Goal: Check status

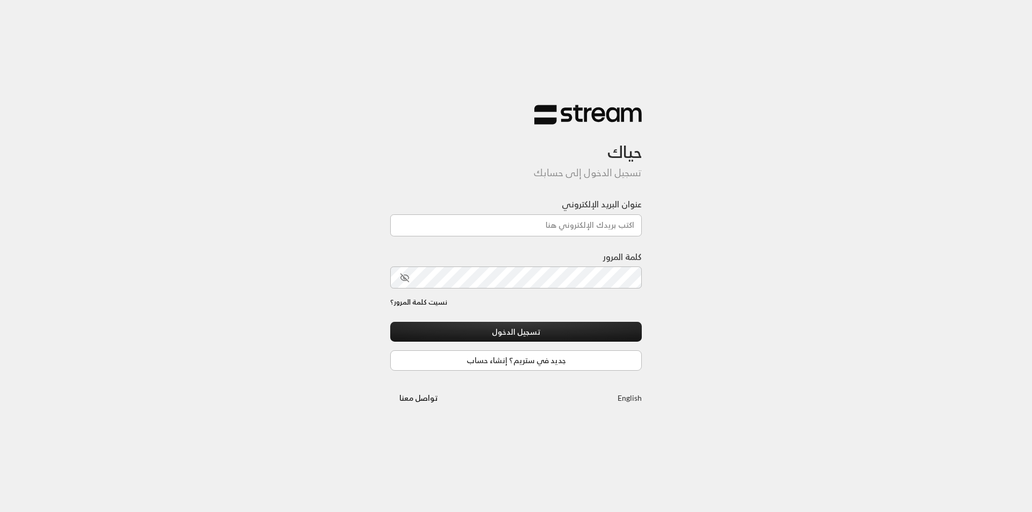
type input "[EMAIL_ADDRESS][DOMAIN_NAME]"
click at [390, 322] on button "تسجيل الدخول" at bounding box center [516, 332] width 252 height 20
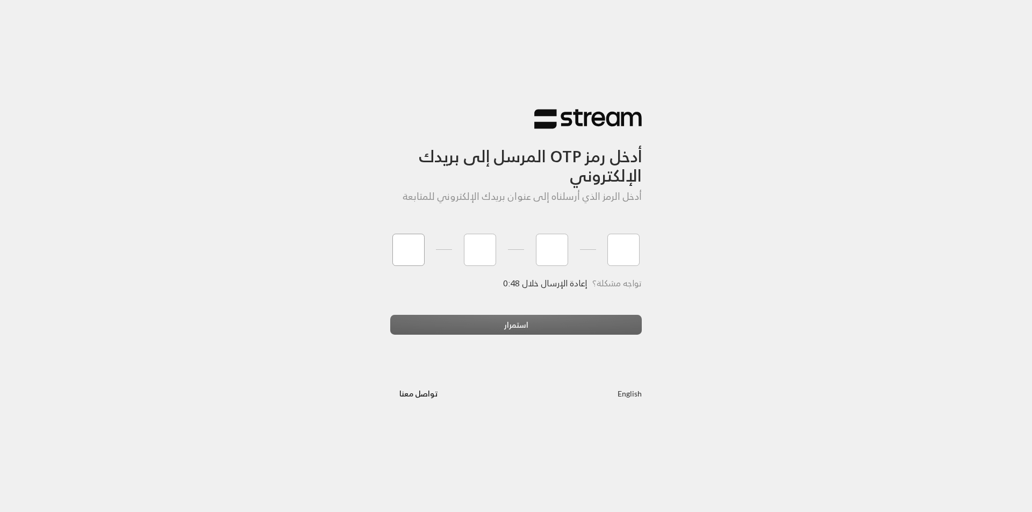
type input "2"
type input "0"
type input "4"
type input "9"
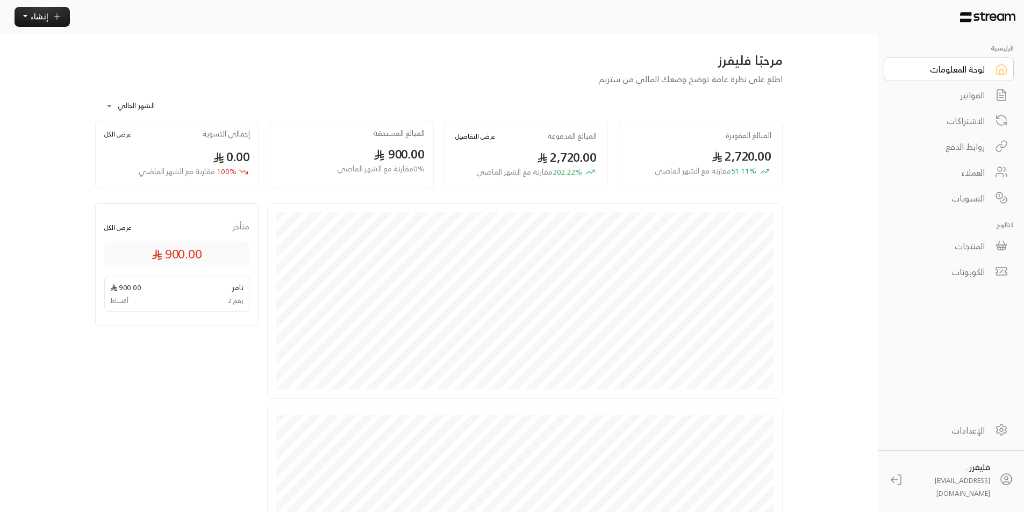
click at [980, 201] on div "التسويات" at bounding box center [941, 198] width 87 height 13
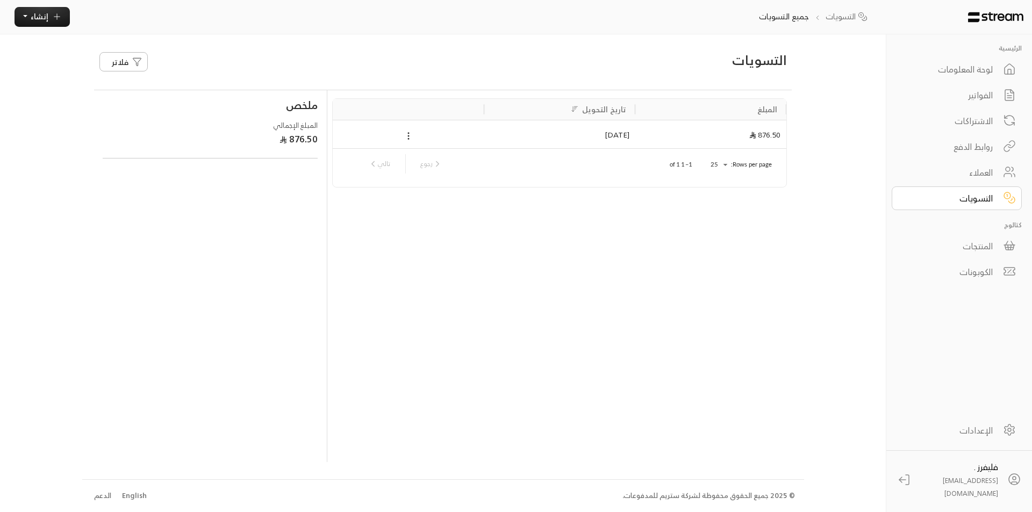
click at [837, 98] on div "الرئيسية لوحة المعلومات الفواتير الاشتراكات روابط الدفع العملاء التسويات كتالوج…" at bounding box center [516, 256] width 868 height 512
click at [864, 175] on div "الرئيسية لوحة المعلومات الفواتير الاشتراكات روابط الدفع العملاء التسويات كتالوج…" at bounding box center [516, 256] width 868 height 512
click at [985, 59] on link "لوحة المعلومات" at bounding box center [957, 70] width 130 height 24
